Goal: Task Accomplishment & Management: Use online tool/utility

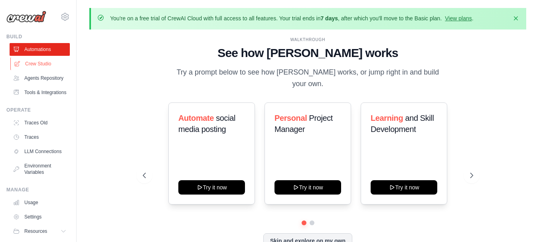
click at [33, 60] on link "Crew Studio" at bounding box center [40, 63] width 60 height 13
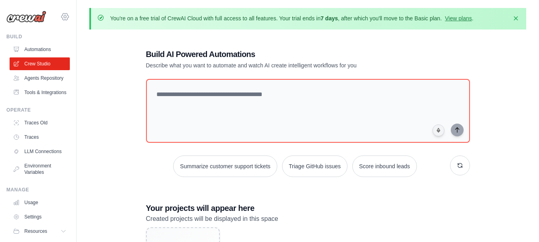
click at [61, 16] on icon at bounding box center [65, 17] width 10 height 10
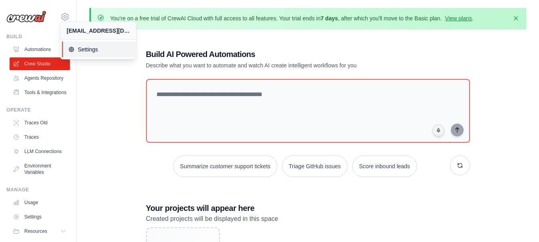
click at [76, 47] on span "Settings" at bounding box center [99, 49] width 63 height 8
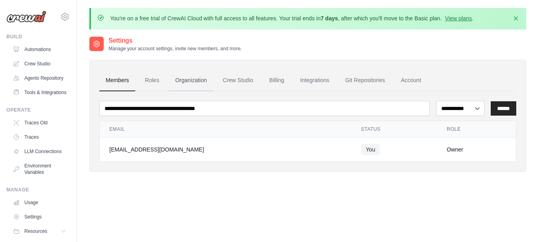
click at [196, 85] on link "Organization" at bounding box center [191, 81] width 44 height 22
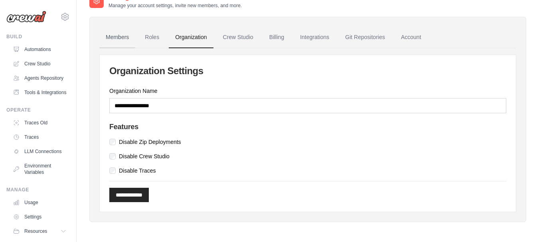
scroll to position [44, 0]
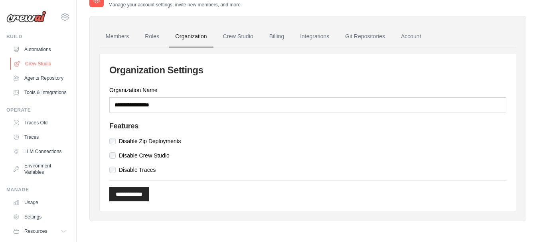
click at [53, 65] on link "Crew Studio" at bounding box center [40, 63] width 60 height 13
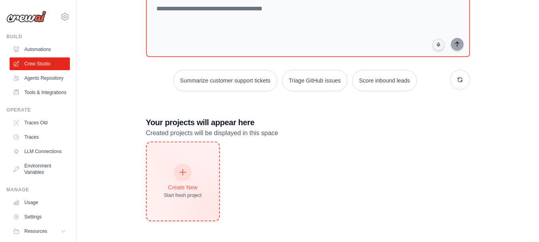
click at [184, 173] on icon at bounding box center [182, 172] width 9 height 9
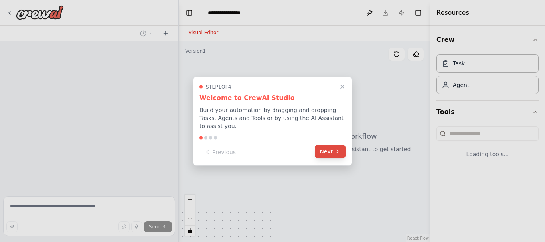
click at [319, 149] on button "Next" at bounding box center [330, 151] width 31 height 13
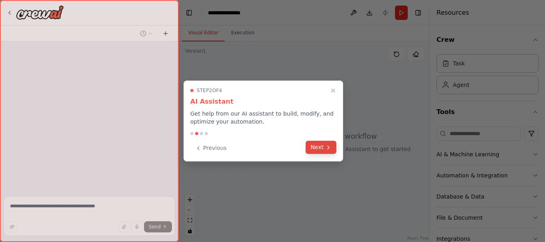
click at [316, 151] on button "Next" at bounding box center [321, 147] width 31 height 13
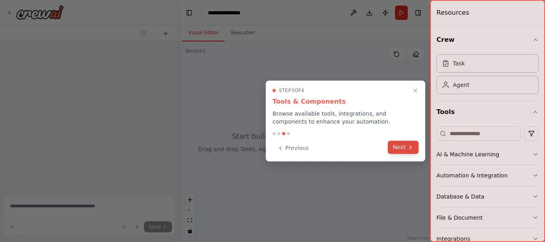
click at [412, 150] on icon at bounding box center [410, 147] width 6 height 6
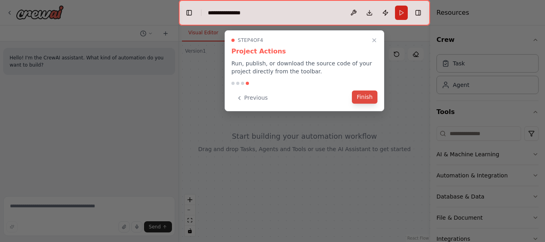
click at [365, 103] on button "Finish" at bounding box center [365, 97] width 26 height 13
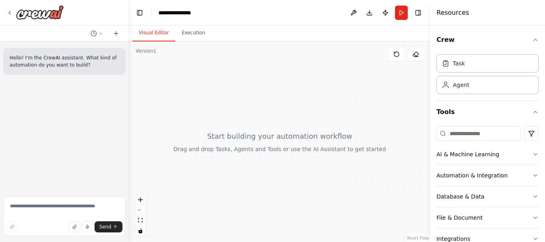
drag, startPoint x: 176, startPoint y: 127, endPoint x: 129, endPoint y: 127, distance: 46.3
click at [129, 127] on div "**********" at bounding box center [272, 121] width 545 height 242
click at [534, 43] on div "Crew Task Agent Tools AI & Machine Learning Automation & Integration Database &…" at bounding box center [487, 134] width 115 height 217
click at [532, 41] on icon "button" at bounding box center [535, 40] width 6 height 6
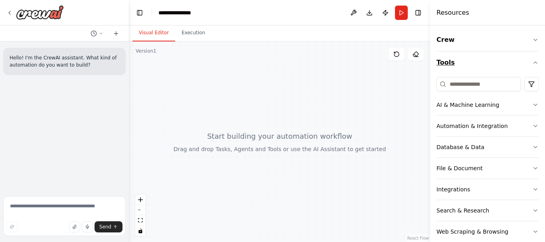
click at [532, 65] on icon "button" at bounding box center [535, 62] width 6 height 6
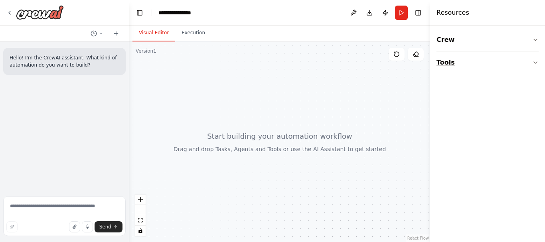
click at [529, 65] on button "Tools" at bounding box center [488, 62] width 102 height 22
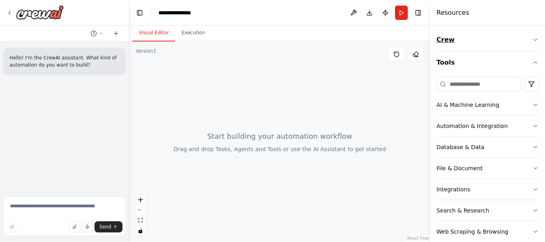
click at [534, 41] on div "Crew Tools AI & Machine Learning Automation & Integration Database & Data File …" at bounding box center [487, 134] width 115 height 217
click at [532, 41] on icon "button" at bounding box center [535, 40] width 6 height 6
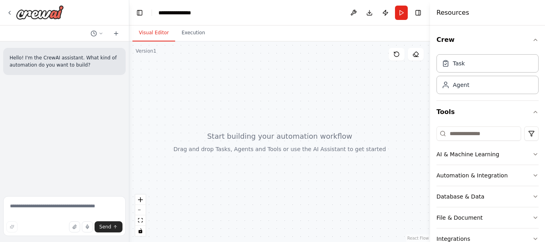
click at [352, 111] on div at bounding box center [279, 142] width 301 height 201
